Goal: Task Accomplishment & Management: Use online tool/utility

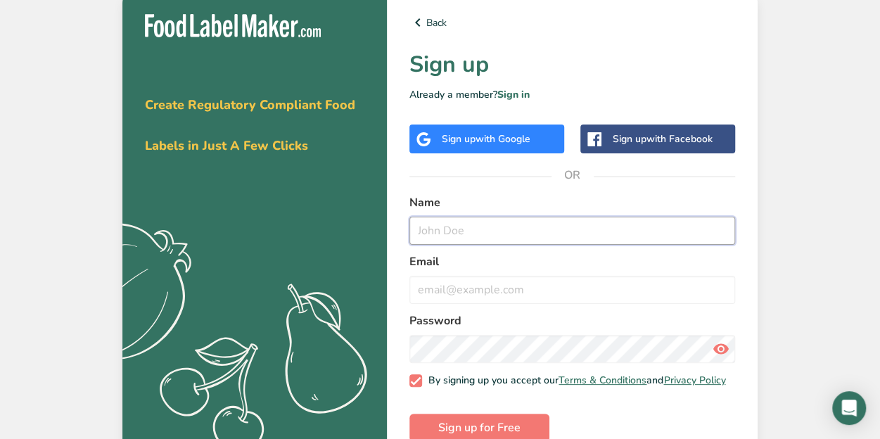
click at [487, 233] on input "text" at bounding box center [572, 231] width 326 height 28
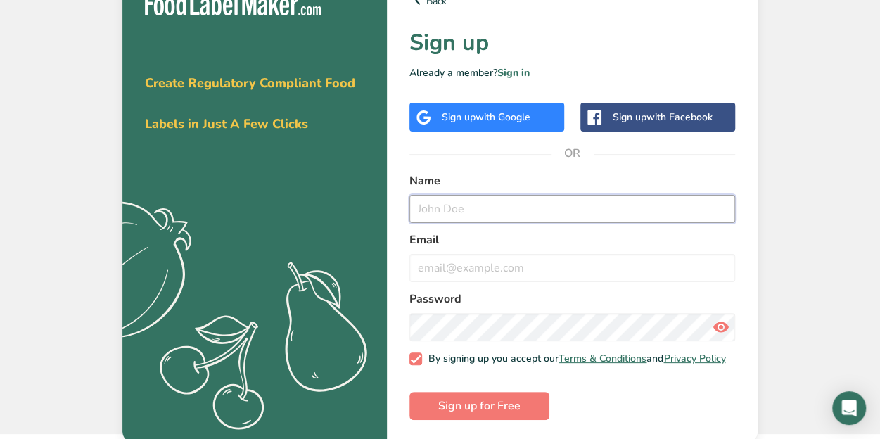
scroll to position [33, 0]
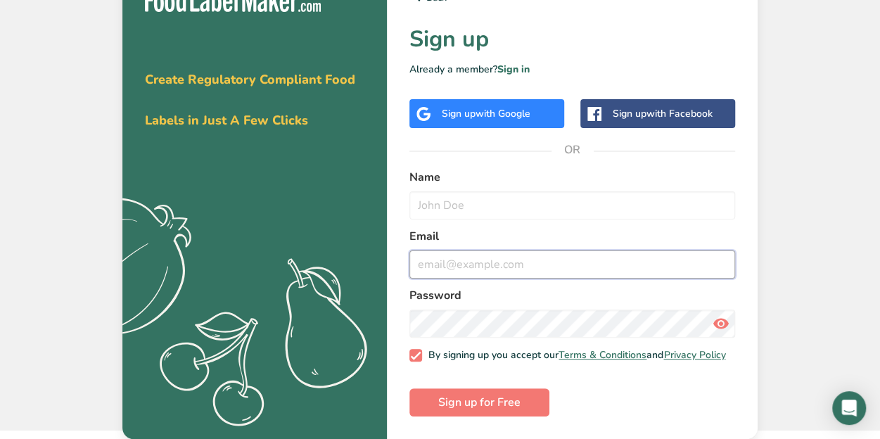
drag, startPoint x: 462, startPoint y: 257, endPoint x: 469, endPoint y: 215, distance: 43.5
click at [464, 255] on input "email" at bounding box center [572, 264] width 326 height 28
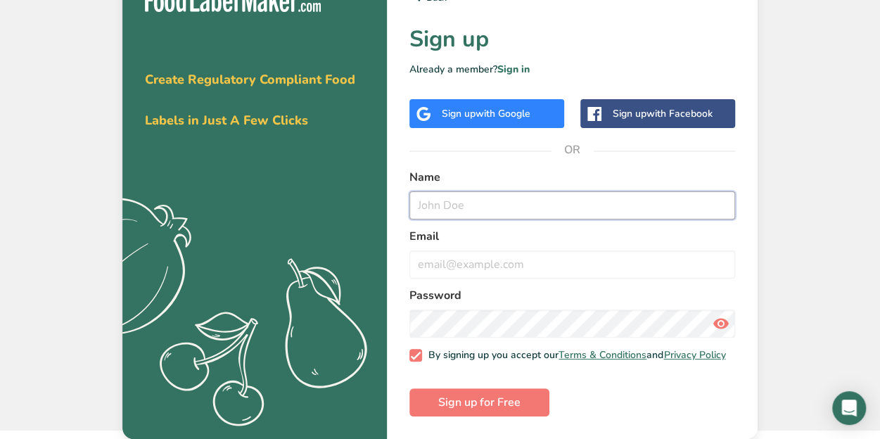
click at [474, 191] on input "text" at bounding box center [572, 205] width 326 height 28
type input "sruj"
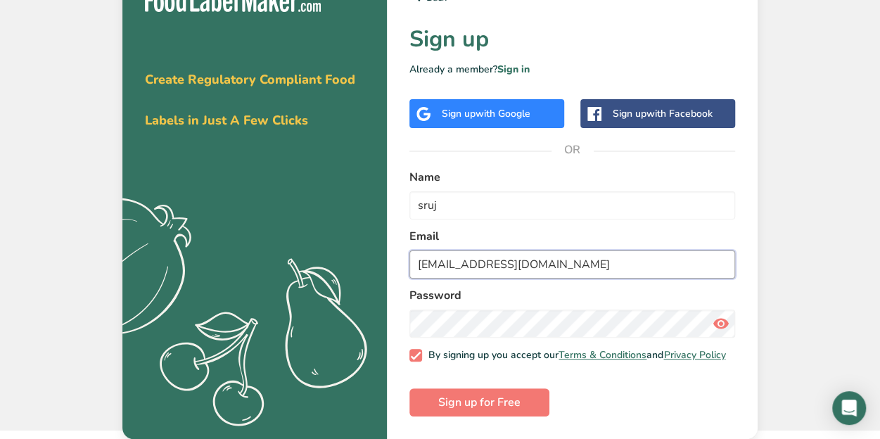
type input "[EMAIL_ADDRESS][DOMAIN_NAME]"
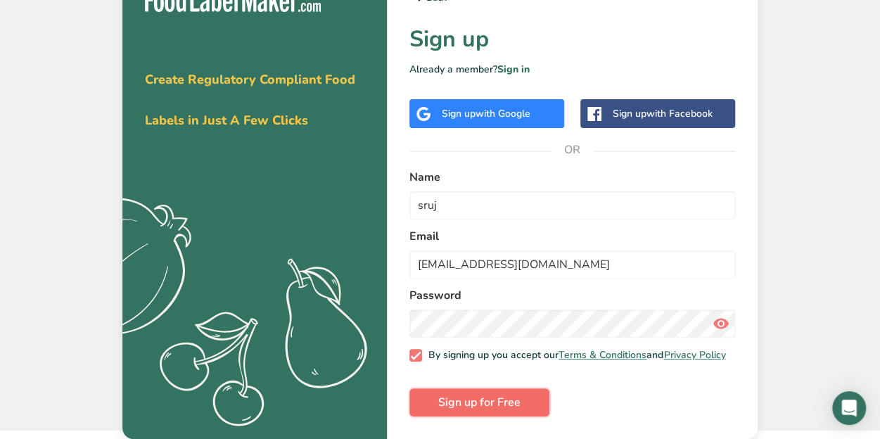
click at [452, 403] on span "Sign up for Free" at bounding box center [479, 402] width 82 height 17
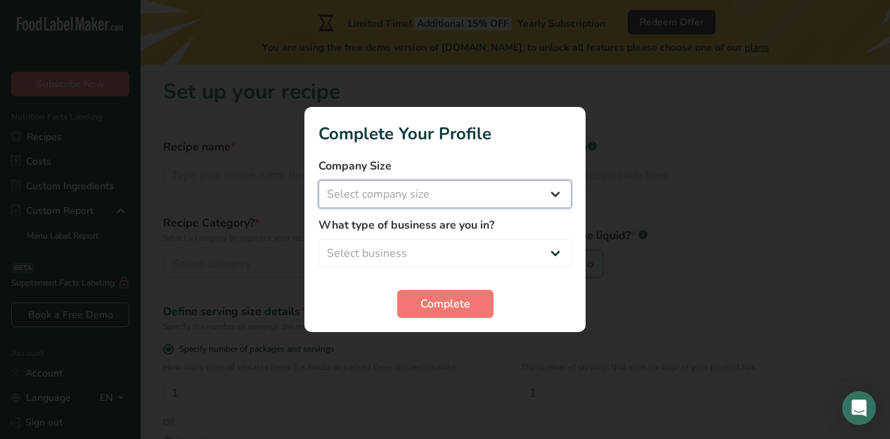
click at [467, 198] on select "Select company size Fewer than 10 Employees 10 to 50 Employees 51 to 500 Employ…" at bounding box center [445, 194] width 253 height 28
select select "1"
click at [319, 180] on select "Select company size Fewer than 10 Employees 10 to 50 Employees 51 to 500 Employ…" at bounding box center [445, 194] width 253 height 28
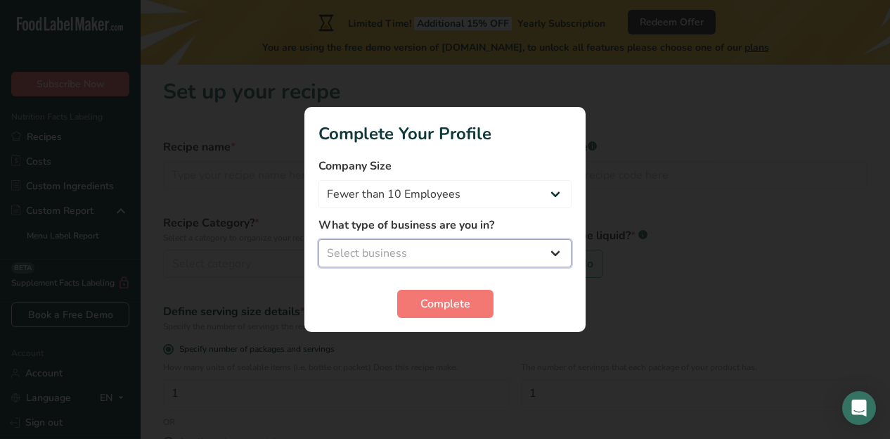
click at [461, 244] on select "Select business Packaged Food Manufacturer Restaurant & Cafe Bakery Meal Plans …" at bounding box center [445, 253] width 253 height 28
select select "1"
click at [319, 239] on select "Select business Packaged Food Manufacturer Restaurant & Cafe Bakery Meal Plans …" at bounding box center [445, 253] width 253 height 28
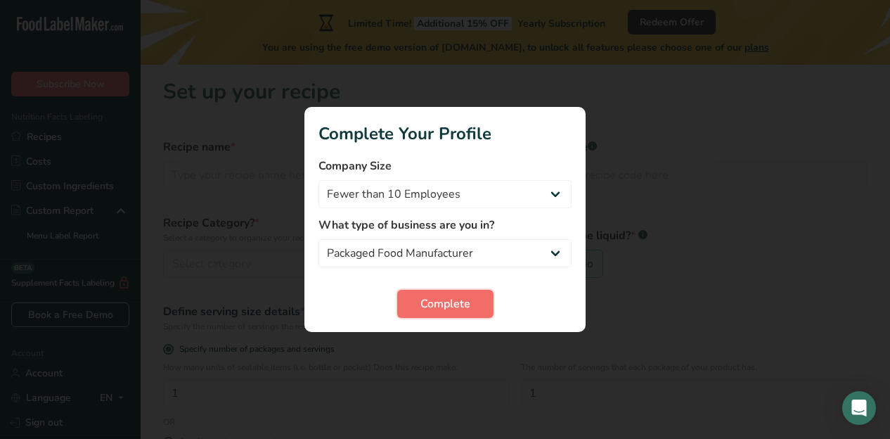
click at [461, 310] on span "Complete" at bounding box center [446, 303] width 50 height 17
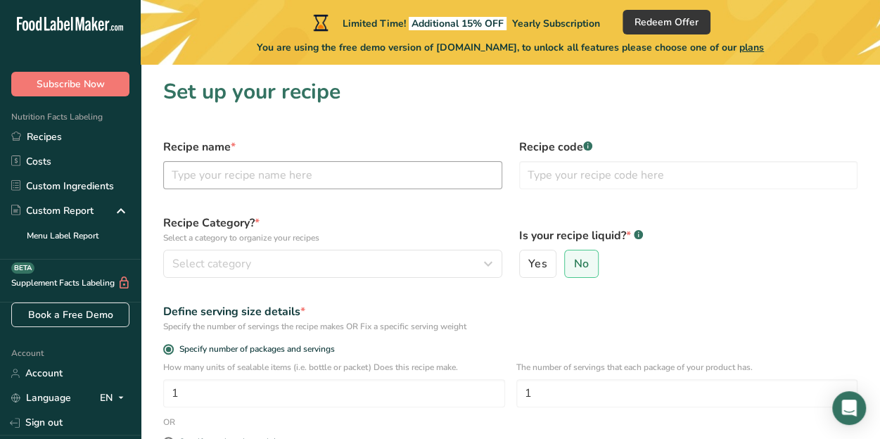
scroll to position [70, 0]
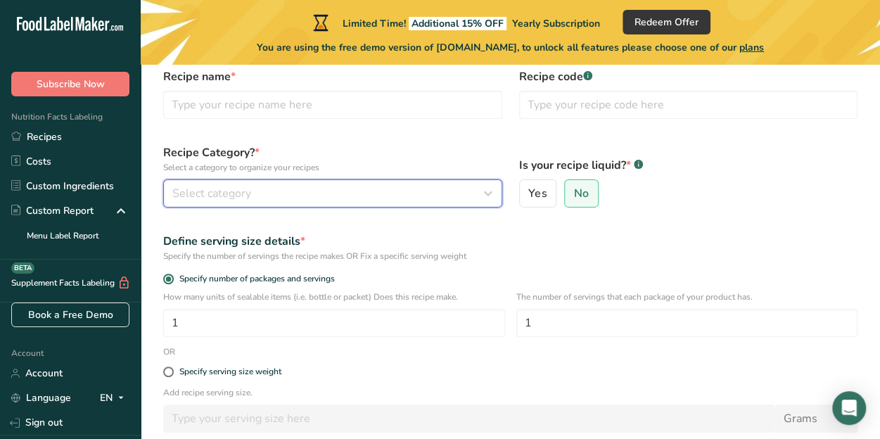
click at [375, 193] on div "Select category" at bounding box center [328, 193] width 312 height 17
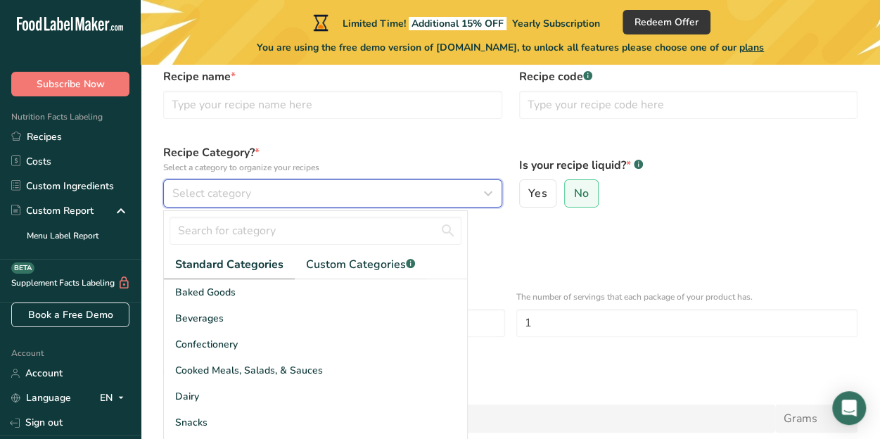
click at [375, 193] on div "Select category" at bounding box center [328, 193] width 312 height 17
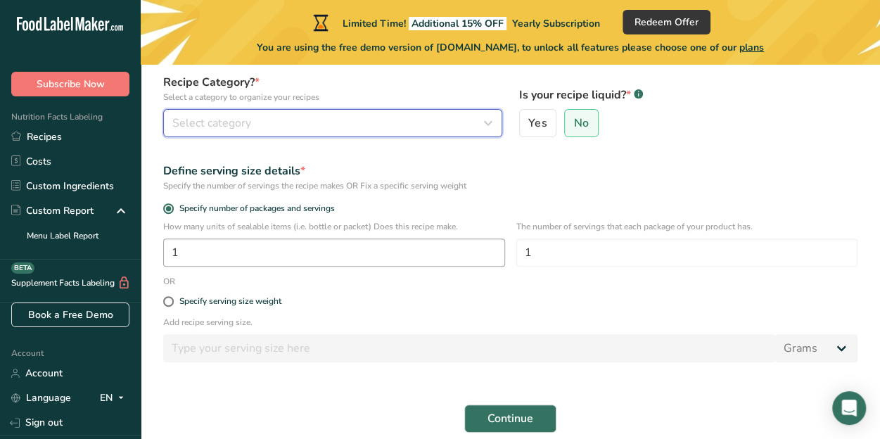
scroll to position [203, 0]
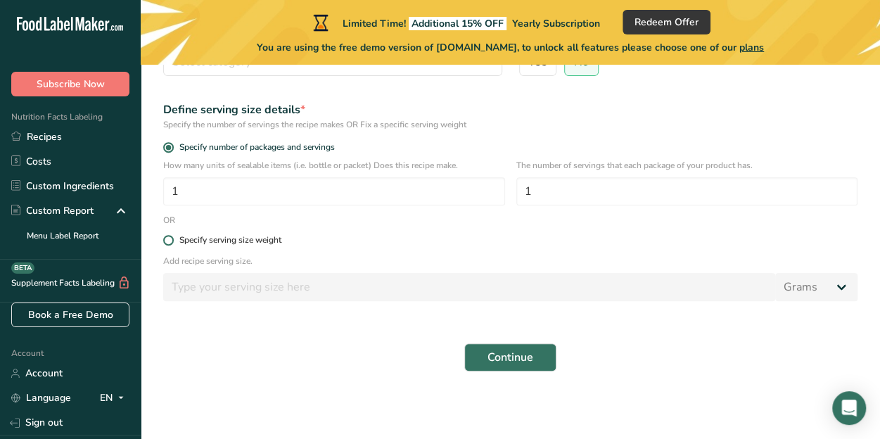
click at [169, 239] on span at bounding box center [168, 240] width 11 height 11
click at [169, 239] on input "Specify serving size weight" at bounding box center [167, 240] width 9 height 9
radio input "true"
radio input "false"
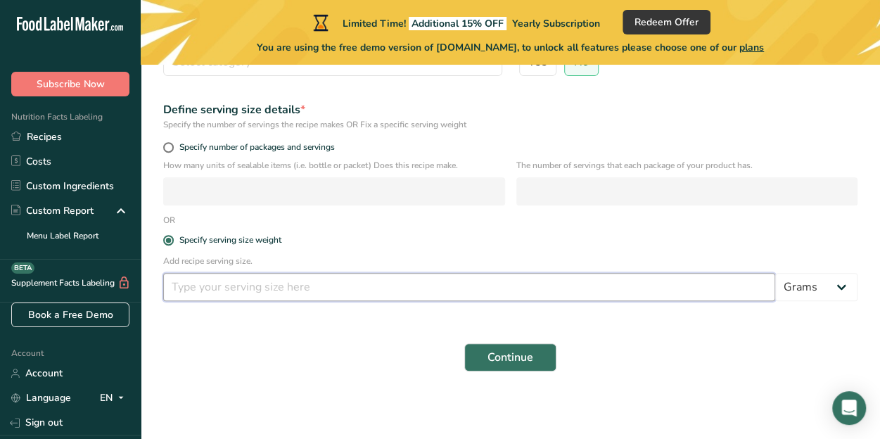
click at [352, 285] on input "number" at bounding box center [469, 287] width 612 height 28
type input "10"
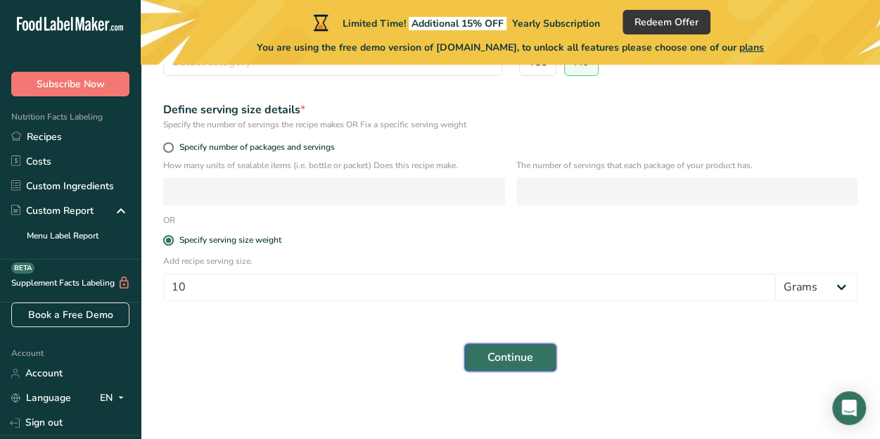
click at [500, 363] on span "Continue" at bounding box center [510, 357] width 46 height 17
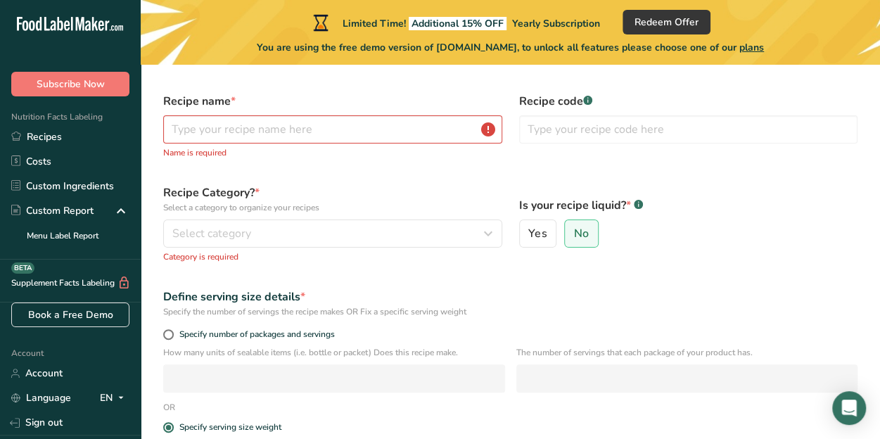
scroll to position [39, 0]
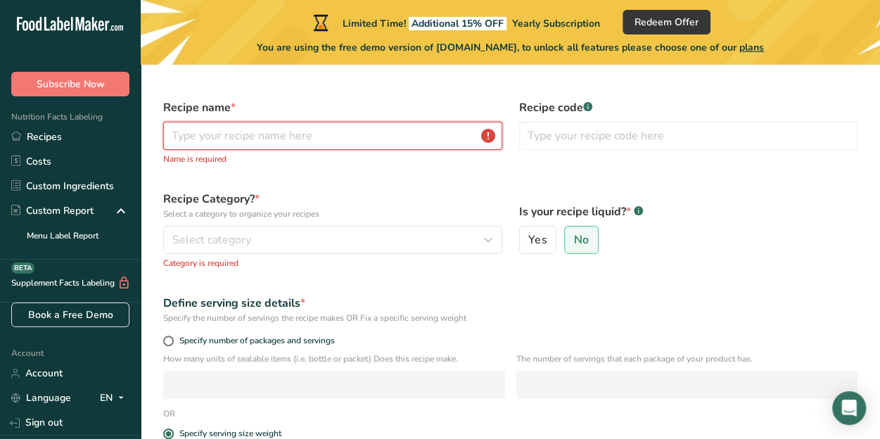
click at [302, 141] on input "text" at bounding box center [332, 136] width 339 height 28
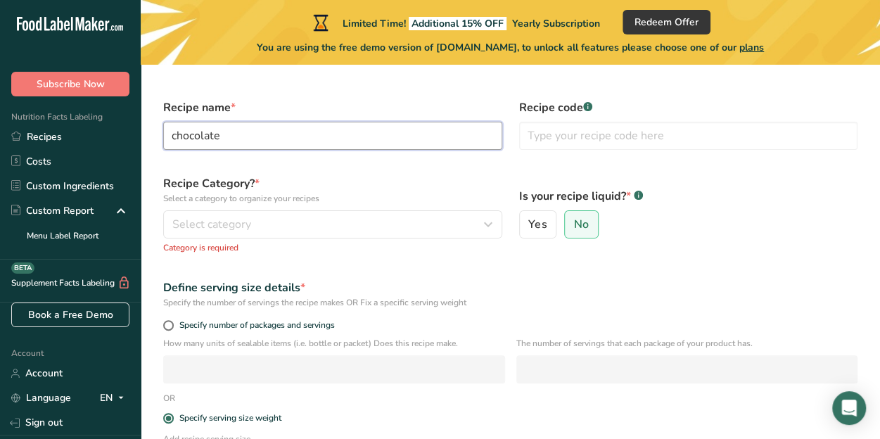
type input "chocolate"
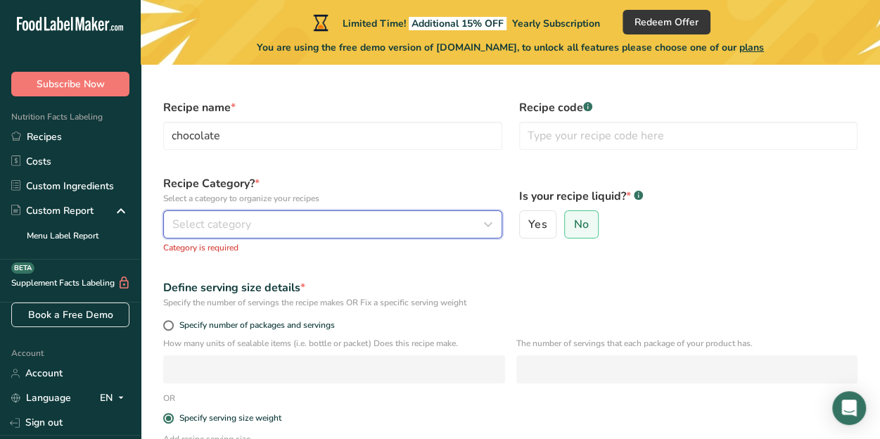
click at [354, 217] on div "Select category" at bounding box center [328, 224] width 312 height 17
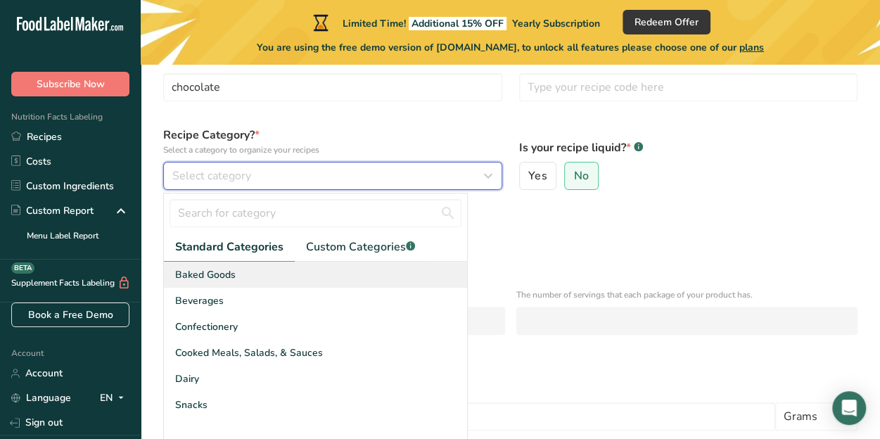
scroll to position [110, 0]
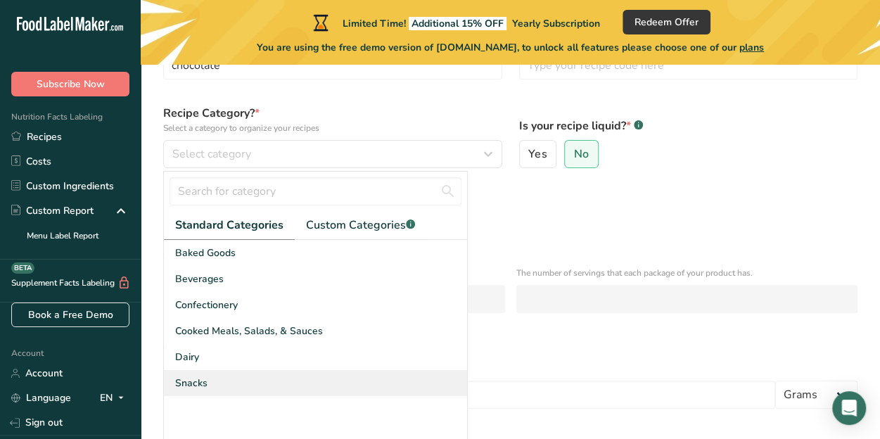
click at [345, 373] on div "Snacks" at bounding box center [315, 383] width 303 height 26
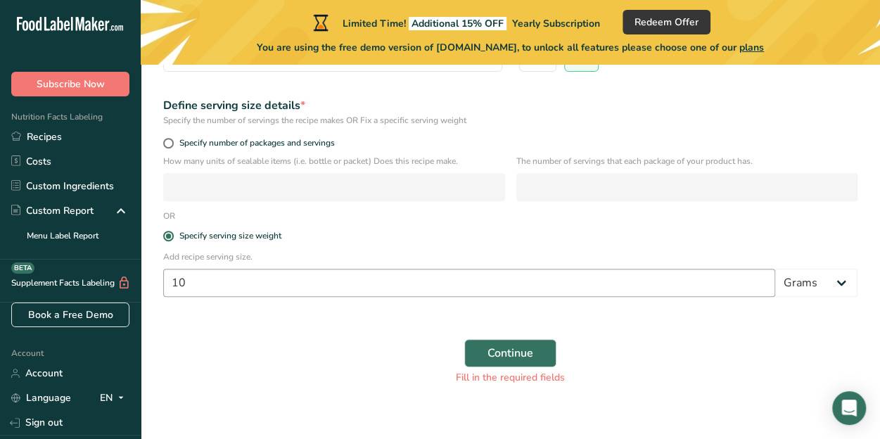
scroll to position [219, 0]
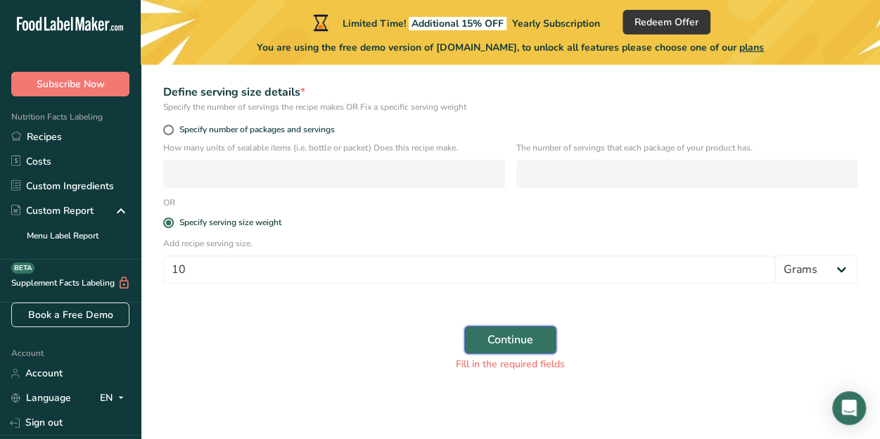
click at [523, 341] on span "Continue" at bounding box center [510, 339] width 46 height 17
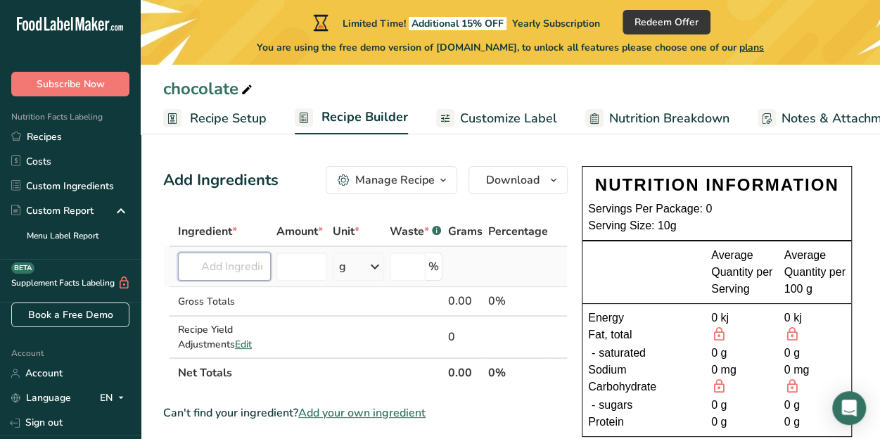
click at [233, 264] on input "text" at bounding box center [224, 267] width 93 height 28
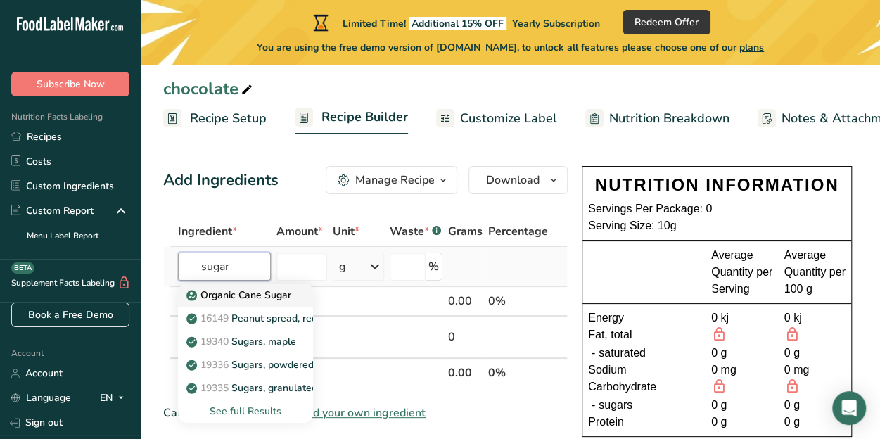
type input "sugar"
click at [262, 297] on p "Organic Cane Sugar" at bounding box center [240, 295] width 102 height 15
type input "Organic Cane Sugar"
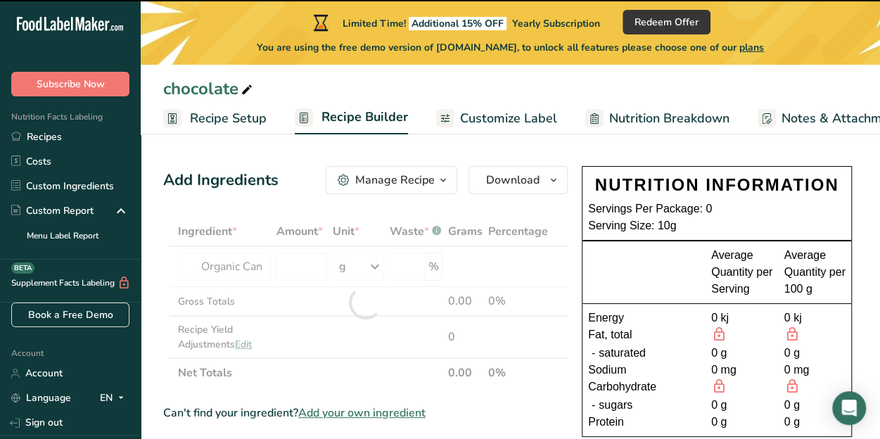
type input "0"
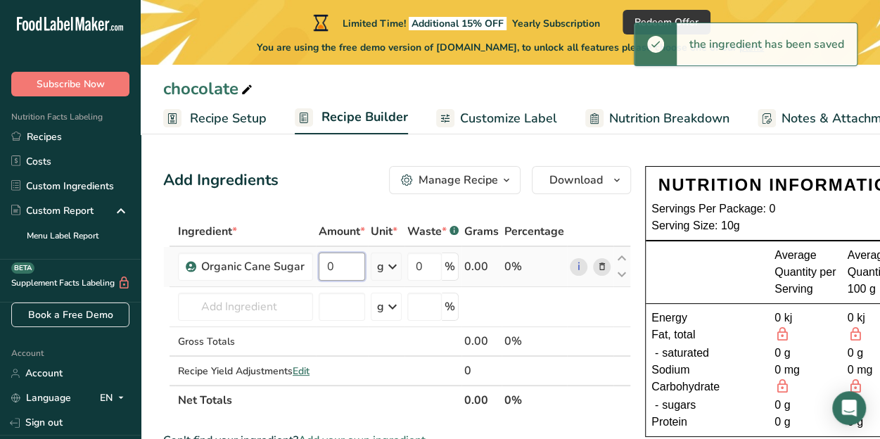
click at [333, 267] on input "0" at bounding box center [342, 267] width 46 height 28
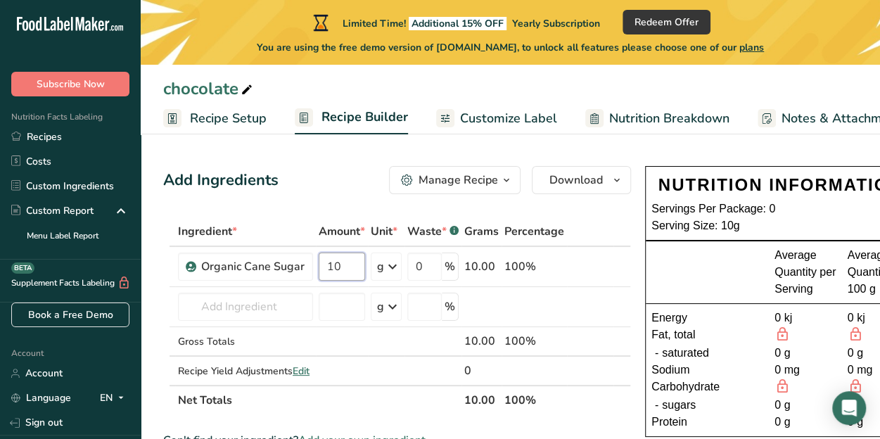
type input "10"
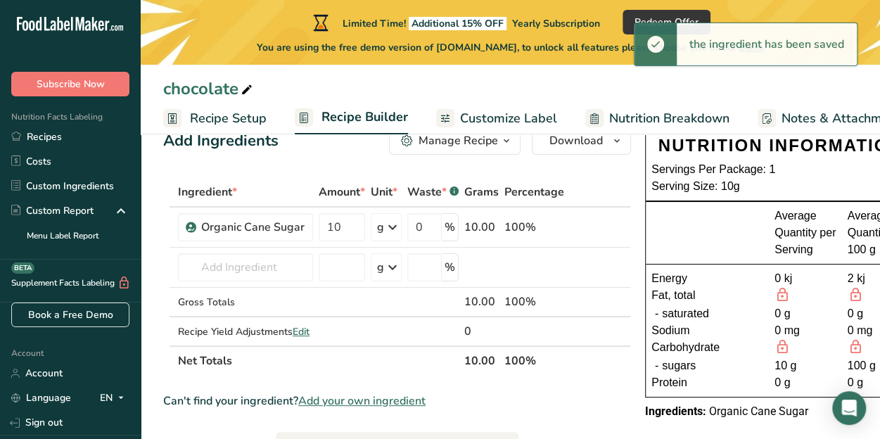
scroll to position [70, 0]
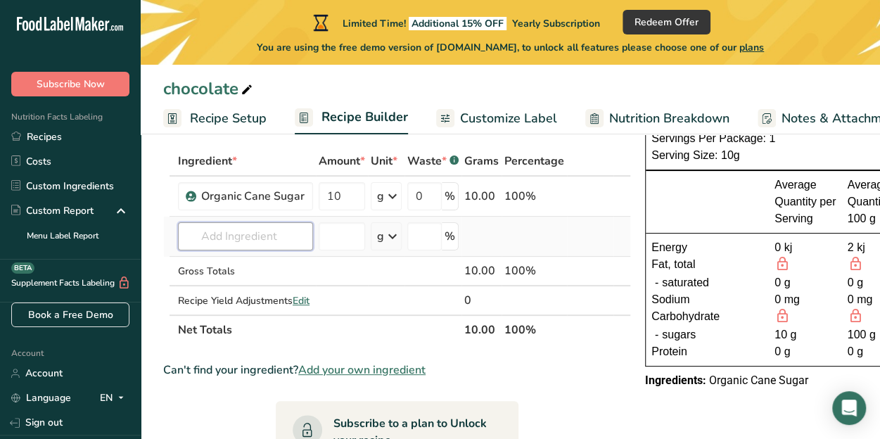
click at [216, 234] on input "text" at bounding box center [245, 236] width 135 height 28
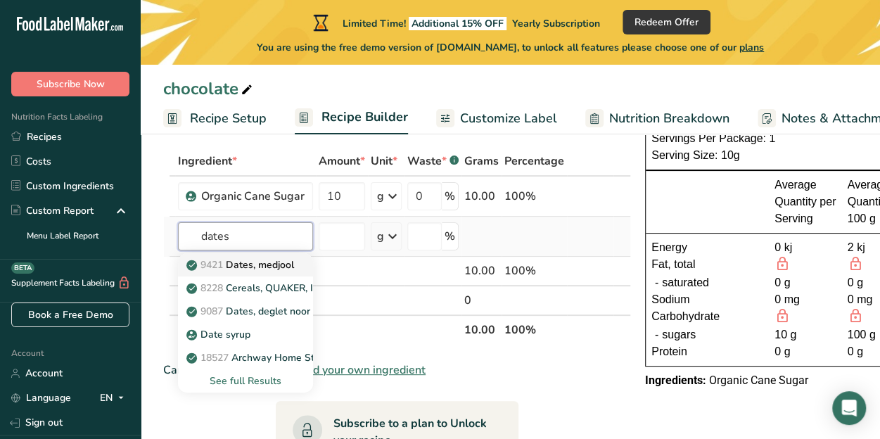
type input "dates"
click at [238, 266] on p "9421 Dates, [GEOGRAPHIC_DATA]" at bounding box center [241, 264] width 105 height 15
type input "Dates, medjool"
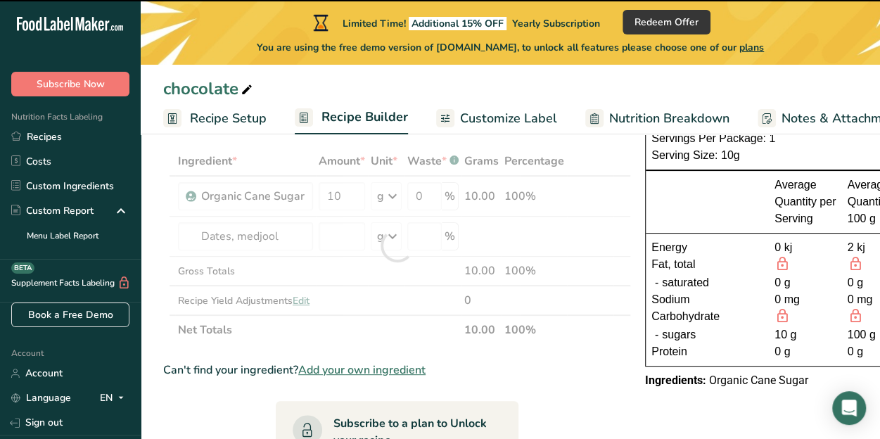
type input "0"
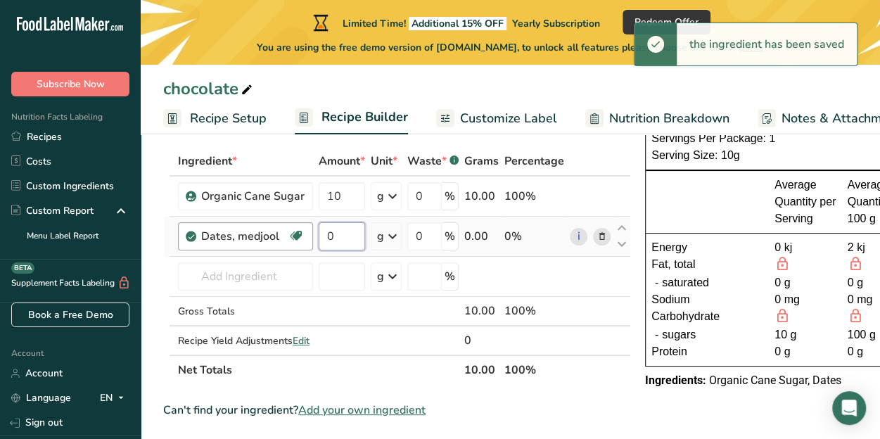
drag, startPoint x: 338, startPoint y: 243, endPoint x: 309, endPoint y: 244, distance: 28.2
click at [309, 244] on tr "Dates, medjool Dairy free Gluten free Vegan Vegetarian Soy free 0 g Portions 1 …" at bounding box center [397, 237] width 466 height 40
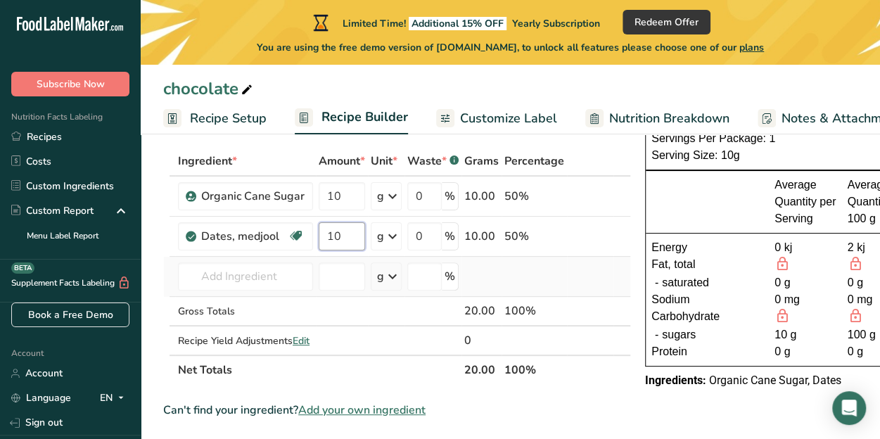
type input "10"
click at [235, 285] on input "text" at bounding box center [245, 276] width 135 height 28
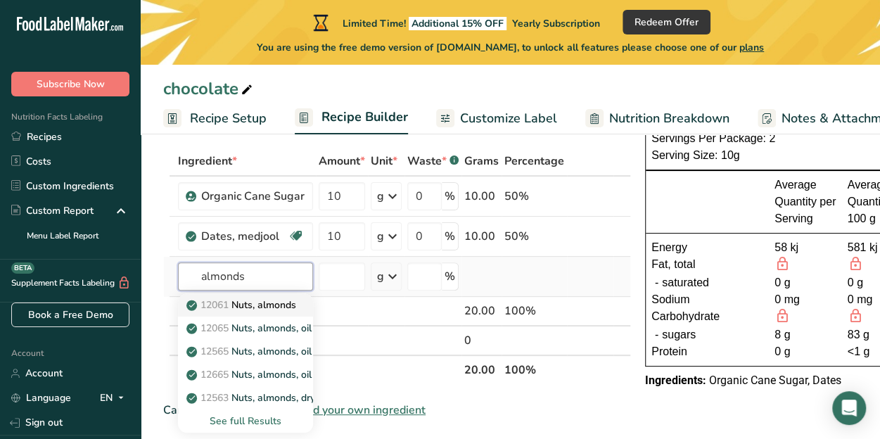
type input "almonds"
click at [244, 302] on p "12061 Nuts, almonds" at bounding box center [242, 305] width 107 height 15
type input "Nuts, almonds"
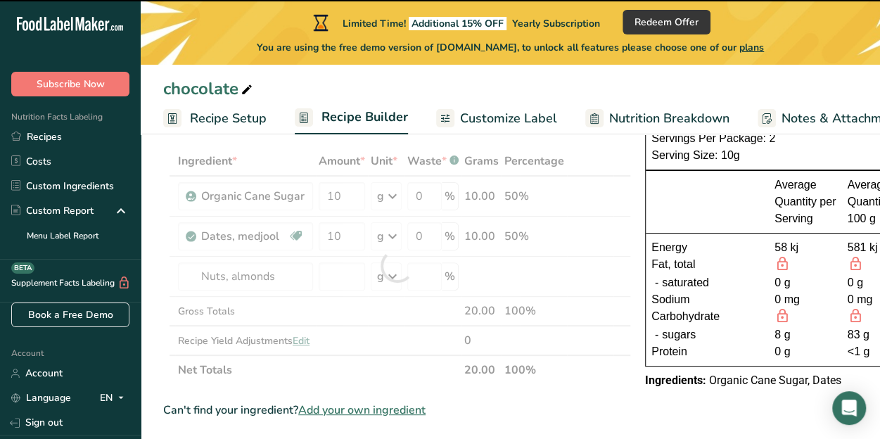
type input "0"
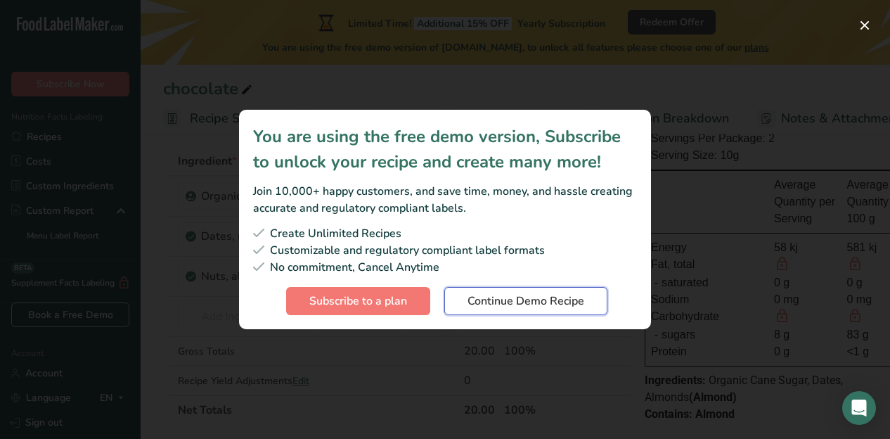
click at [538, 299] on span "Continue Demo Recipe" at bounding box center [526, 301] width 117 height 17
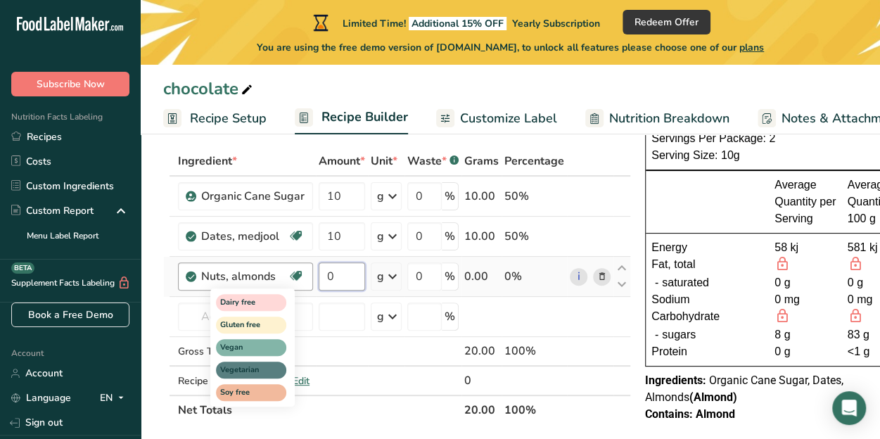
drag, startPoint x: 333, startPoint y: 279, endPoint x: 299, endPoint y: 272, distance: 35.2
click at [300, 274] on tr "Nuts, almonds Dairy free Gluten free Vegan Vegetarian Soy free 0 g Portions 1 a…" at bounding box center [397, 277] width 466 height 40
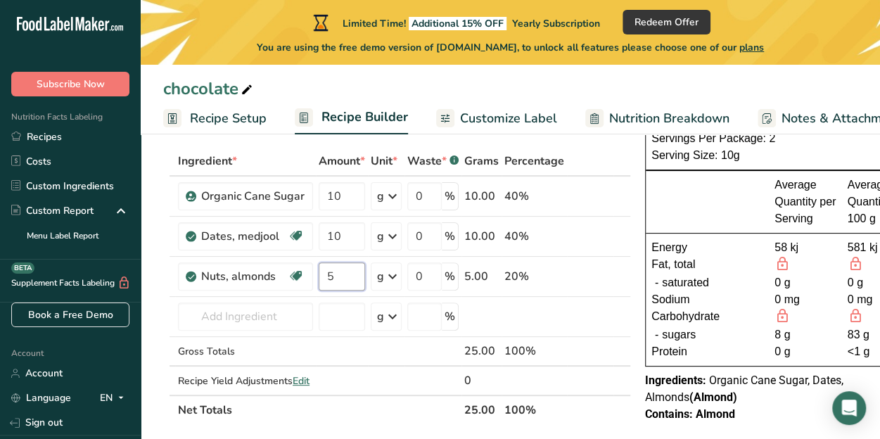
type input "5"
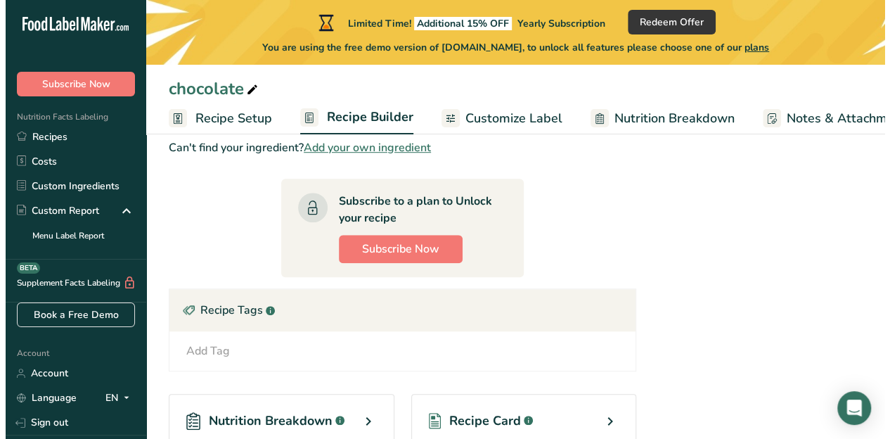
scroll to position [162, 0]
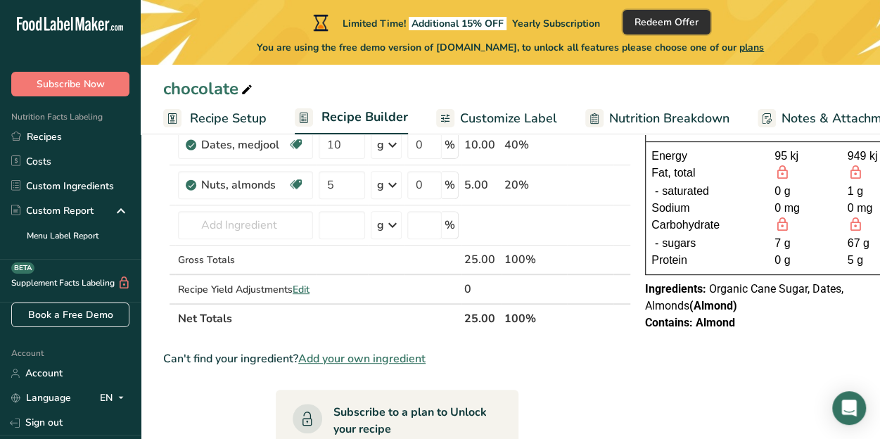
click at [675, 22] on span "Redeem Offer" at bounding box center [666, 22] width 64 height 15
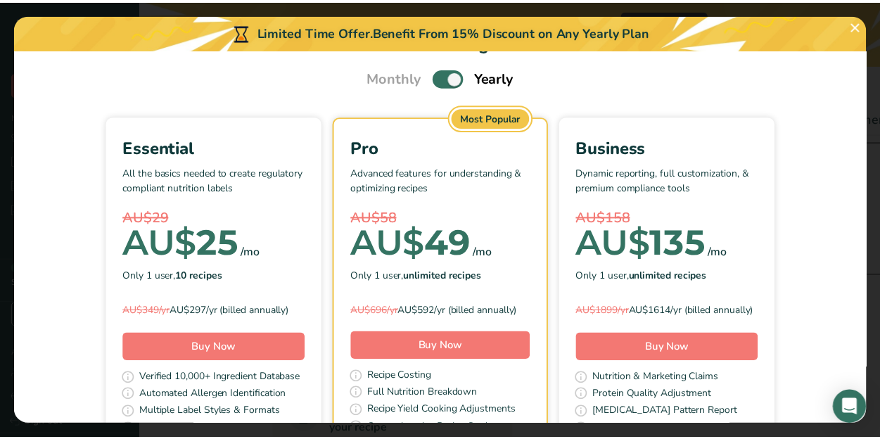
scroll to position [0, 0]
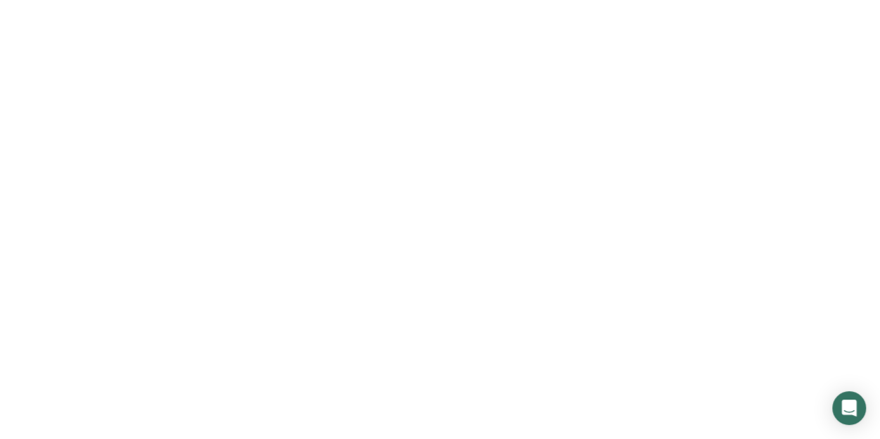
scroll to position [33, 0]
